Goal: Check status: Check status

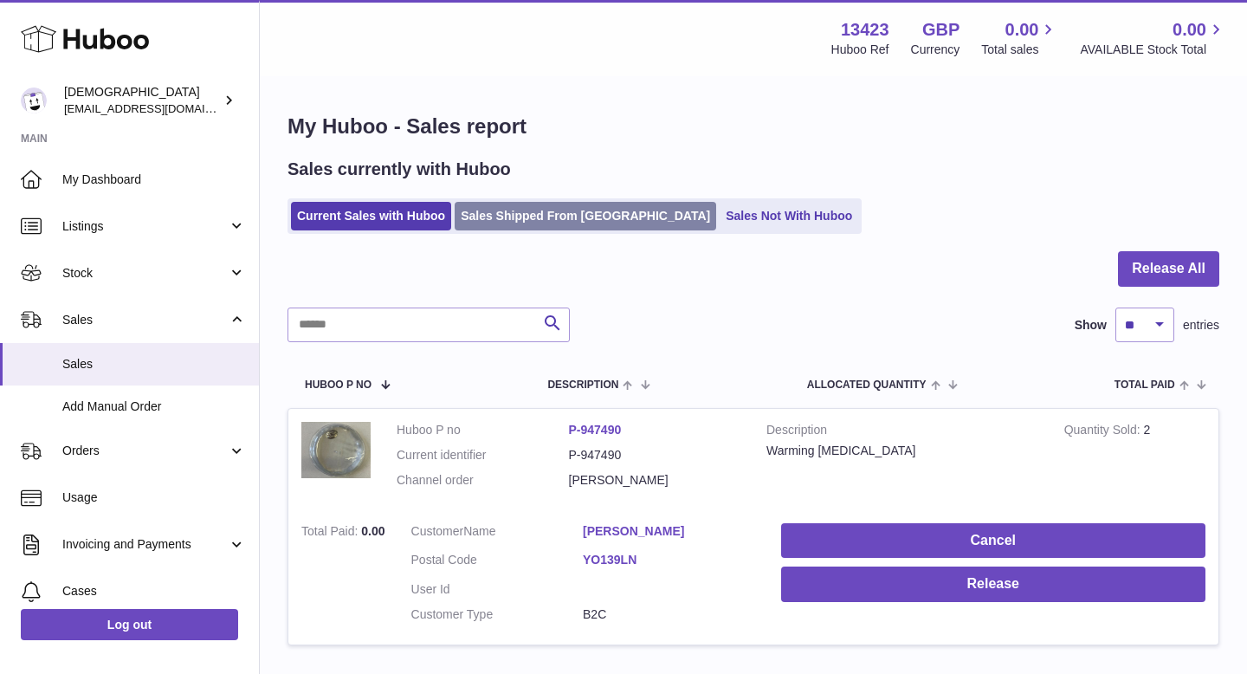
click at [525, 209] on link "Sales Shipped From [GEOGRAPHIC_DATA]" at bounding box center [586, 216] width 262 height 29
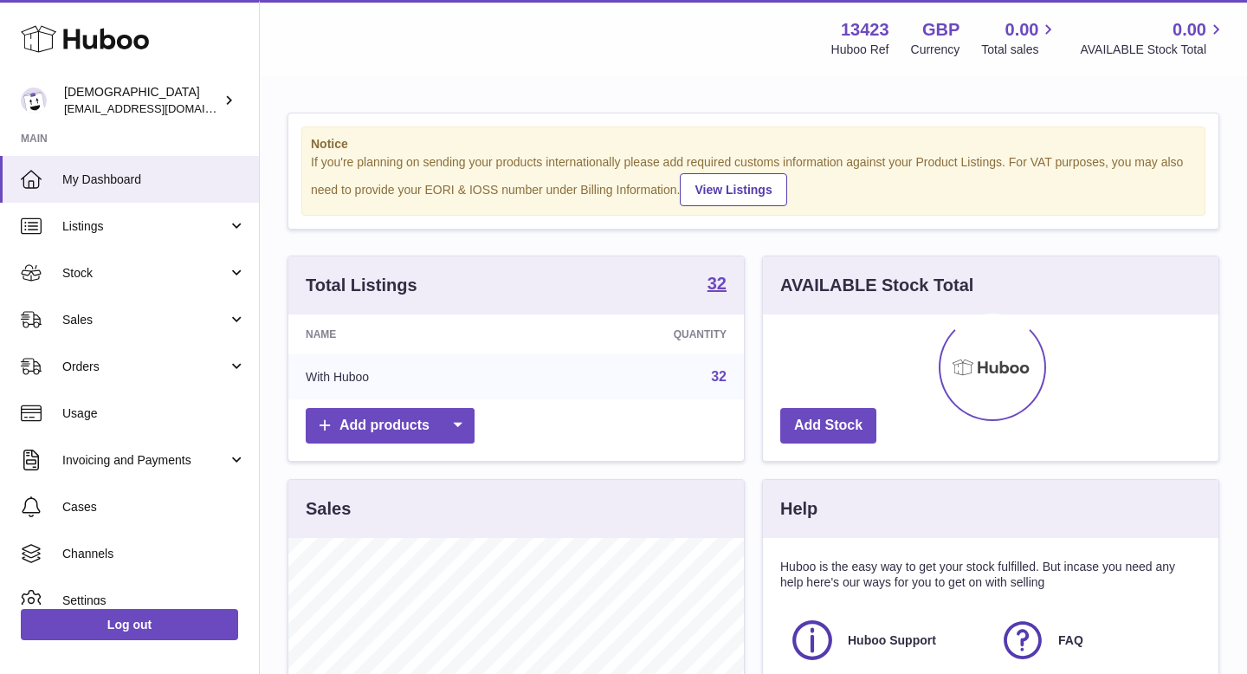
scroll to position [270, 456]
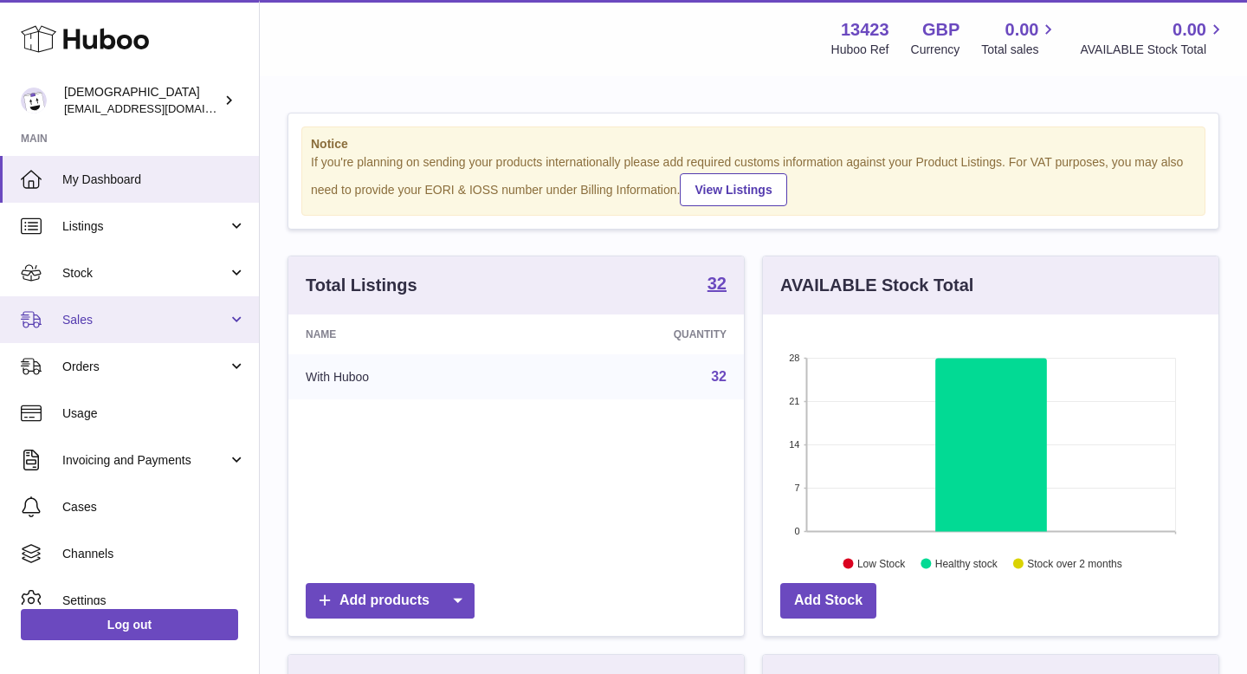
click at [153, 329] on link "Sales" at bounding box center [129, 319] width 259 height 47
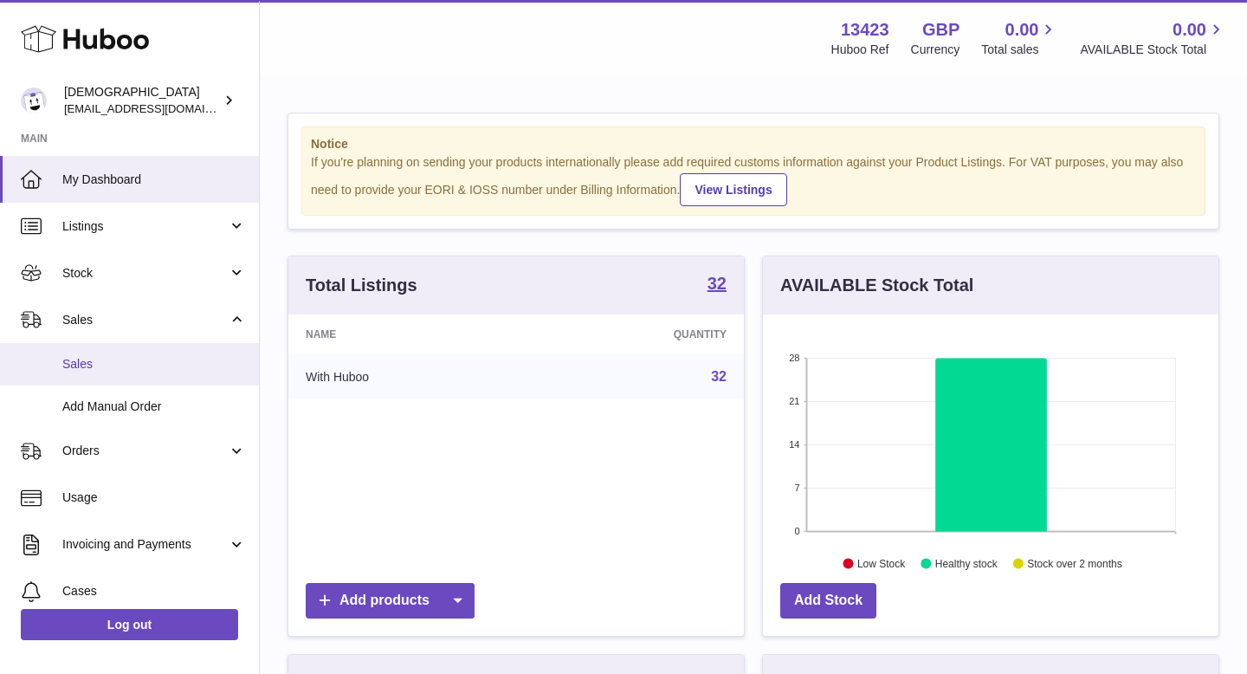
click at [146, 359] on span "Sales" at bounding box center [154, 364] width 184 height 16
